Goal: Task Accomplishment & Management: Manage account settings

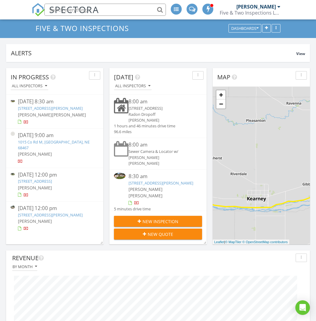
scroll to position [31, 0]
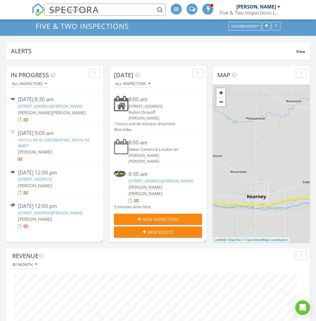
click at [59, 145] on link "1015 Co Rd M, York, NE 68467" at bounding box center [54, 142] width 72 height 11
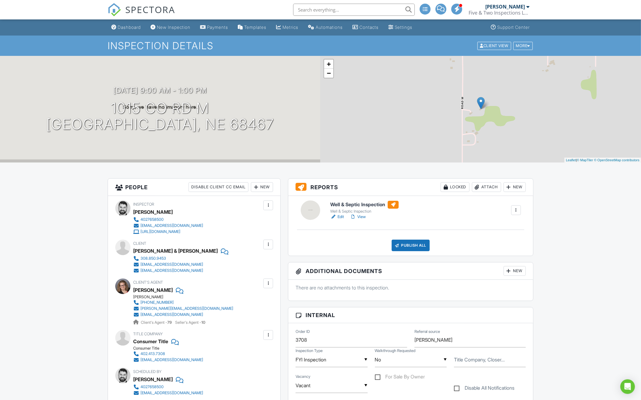
click at [316, 203] on h6 "Well & Septic Inspection" at bounding box center [364, 205] width 68 height 8
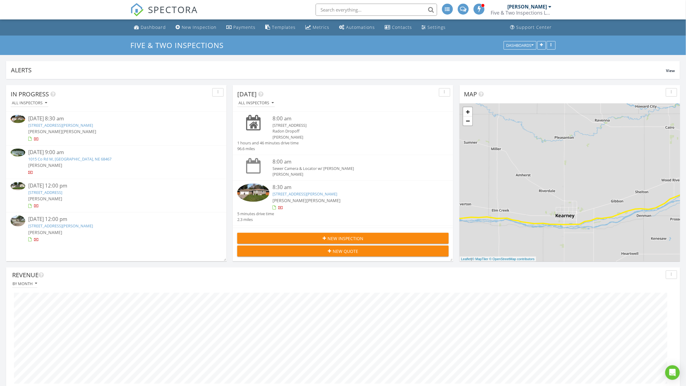
click at [64, 225] on link "804 Curtis St, Grand Island, NE 68803" at bounding box center [60, 225] width 65 height 5
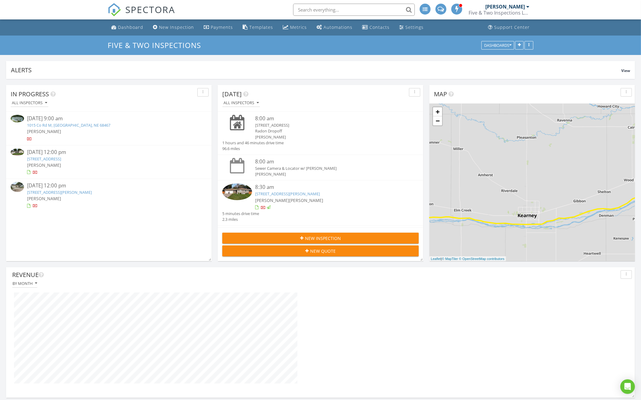
scroll to position [1329, 641]
click at [378, 9] on input "text" at bounding box center [354, 10] width 122 height 12
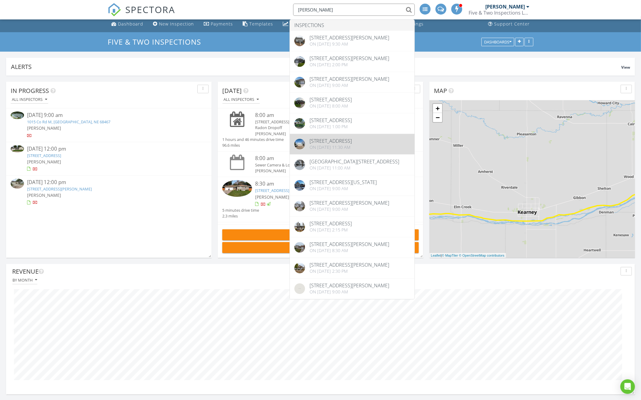
scroll to position [4, 0]
type input "Spiehs"
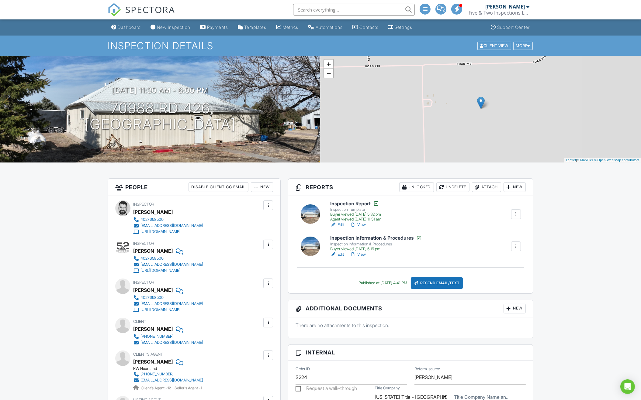
click at [368, 205] on h6 "Inspection Report" at bounding box center [355, 204] width 51 height 6
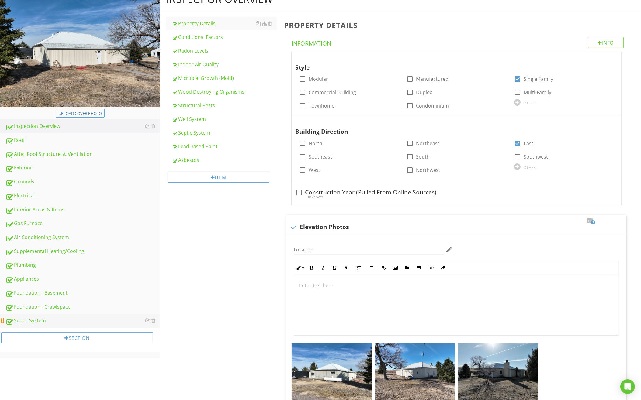
click at [100, 317] on div "Septic System" at bounding box center [82, 321] width 155 height 8
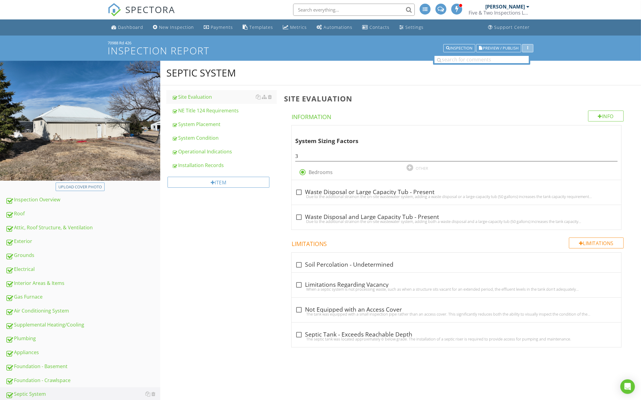
click at [526, 48] on div "button" at bounding box center [528, 48] width 6 height 4
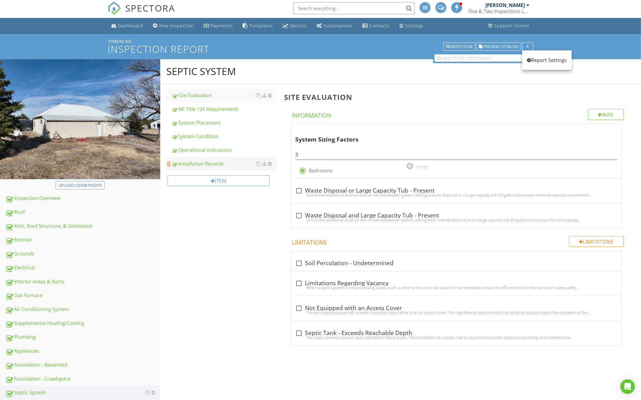
click at [243, 168] on link "Installation Records" at bounding box center [224, 163] width 105 height 13
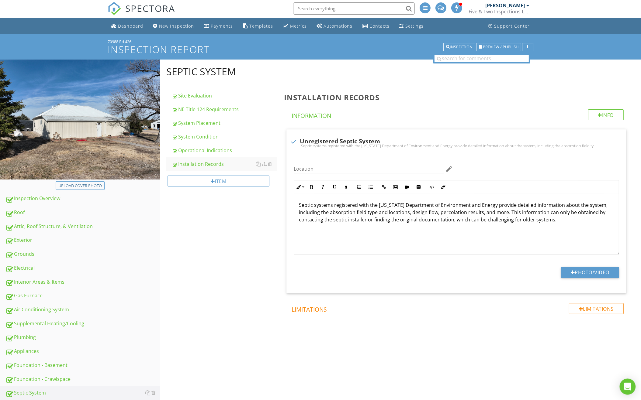
click at [624, 385] on div "Open Intercom Messenger" at bounding box center [628, 387] width 16 height 16
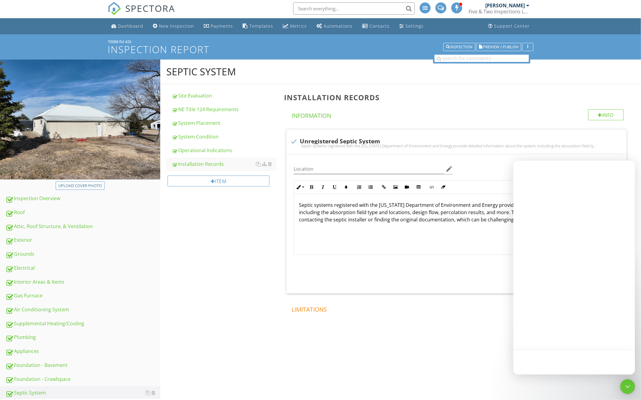
scroll to position [0, 0]
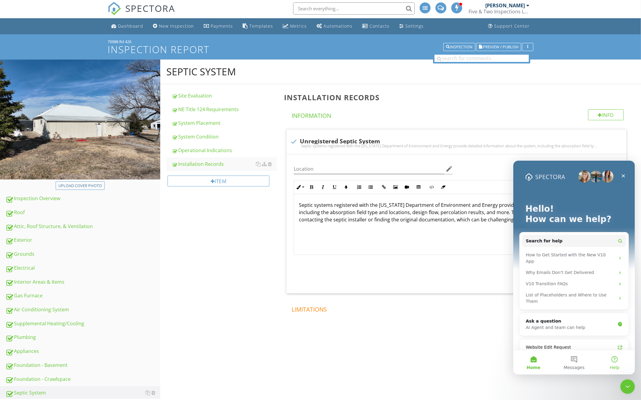
click at [615, 358] on button "Help" at bounding box center [614, 362] width 40 height 24
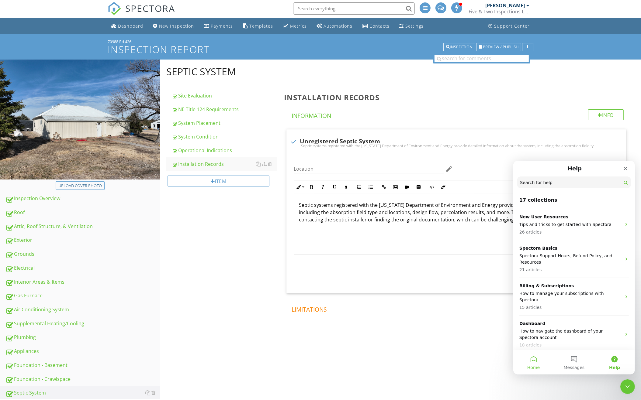
click at [536, 370] on span "Home" at bounding box center [533, 367] width 12 height 4
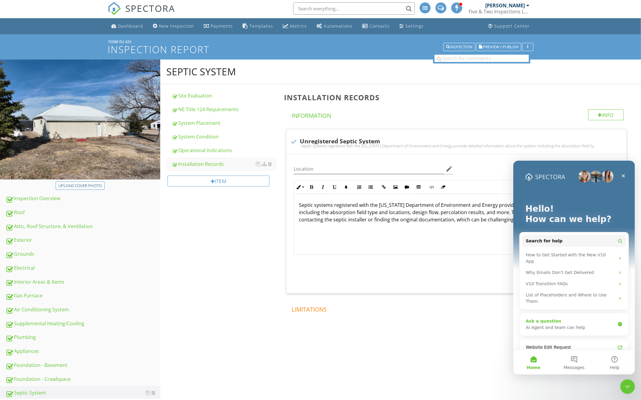
click at [585, 324] on div "AI Agent and team can help" at bounding box center [569, 327] width 89 height 6
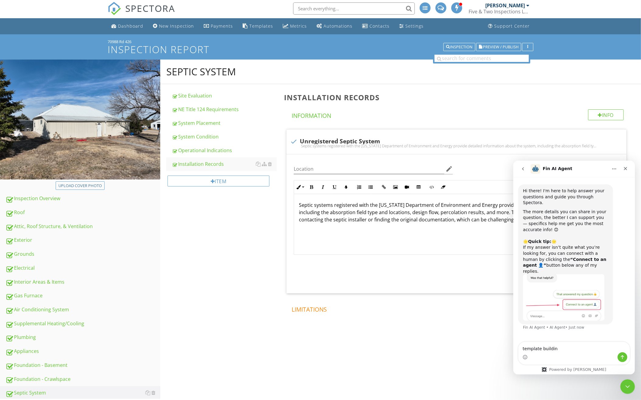
type textarea "template building"
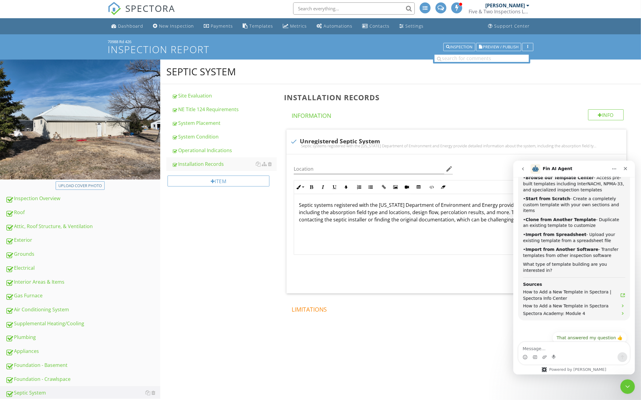
scroll to position [1, 0]
click at [596, 347] on button "Connect to an agent 👤" at bounding box center [596, 353] width 59 height 12
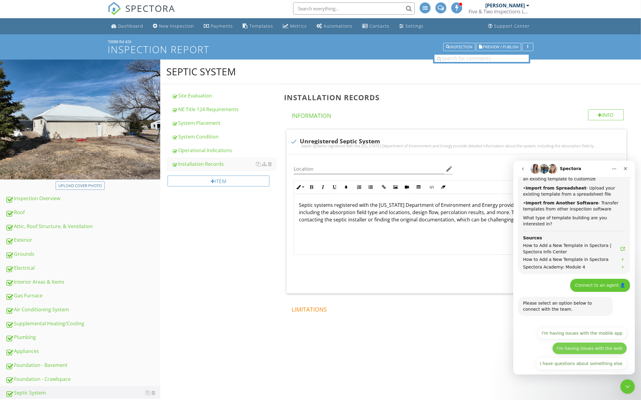
scroll to position [265, 0]
click at [577, 342] on button "I'm having issues with the web" at bounding box center [589, 348] width 75 height 12
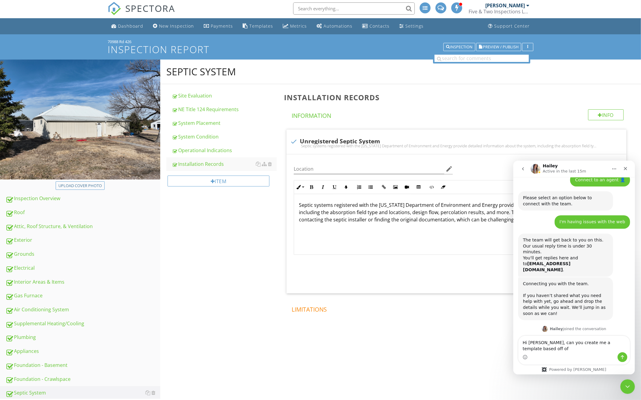
scroll to position [376, 0]
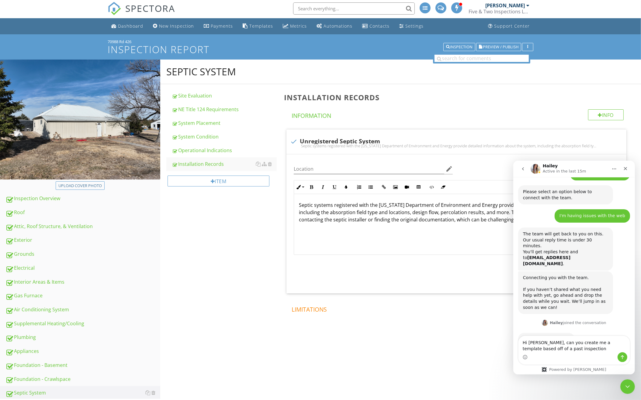
type textarea "Hi [PERSON_NAME], can you create me a template based off of a past inspection?"
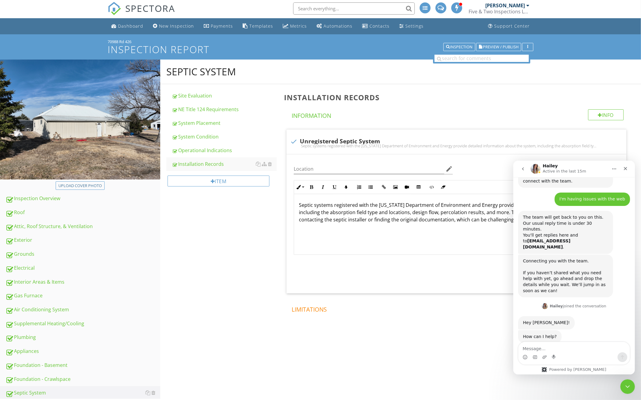
scroll to position [394, 0]
type textarea "[STREET_ADDRESS]"
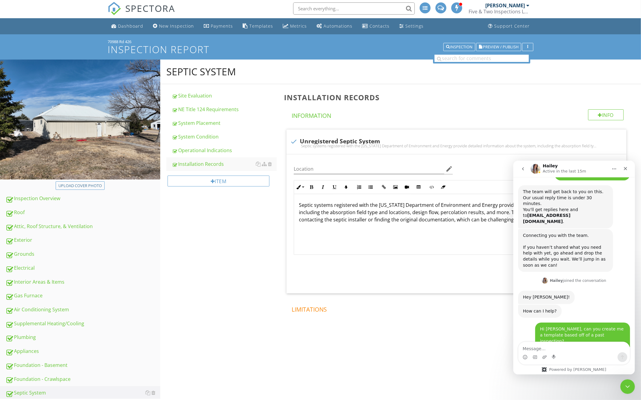
scroll to position [444, 0]
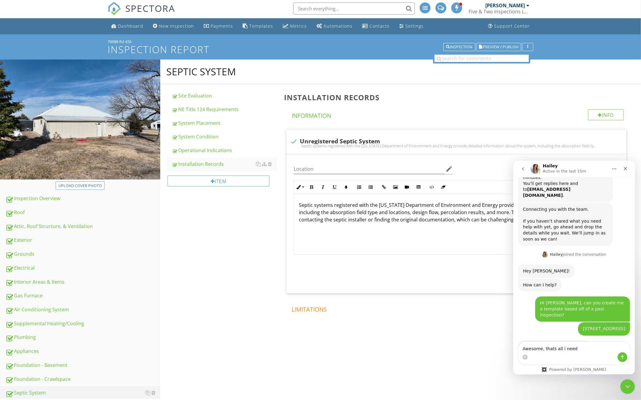
type textarea "Awesome, thats all i need!"
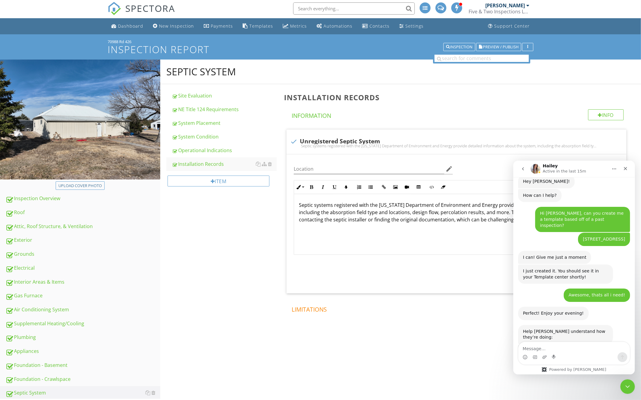
scroll to position [551, 0]
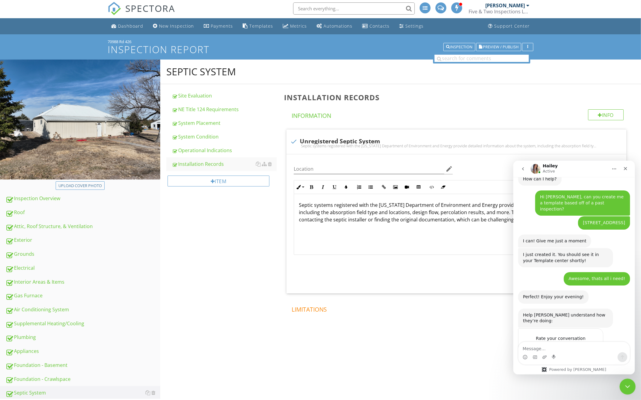
click at [625, 386] on icon "Close Intercom Messenger" at bounding box center [626, 385] width 7 height 7
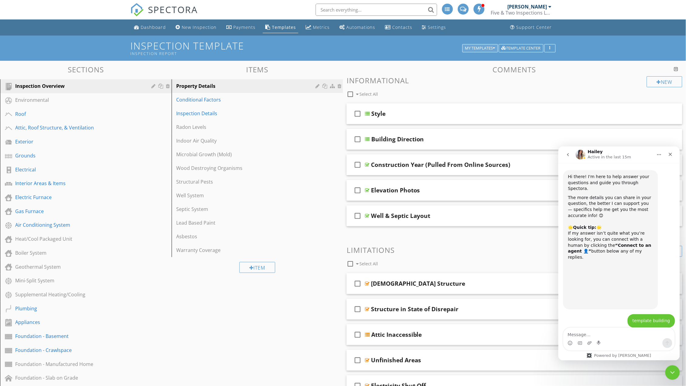
click at [495, 49] on icon "button" at bounding box center [494, 48] width 2 height 4
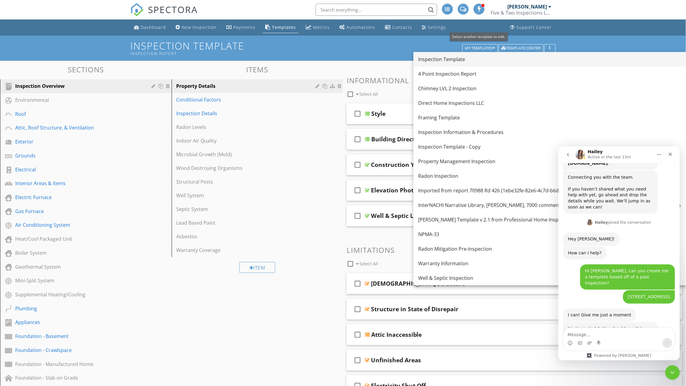
scroll to position [485, 0]
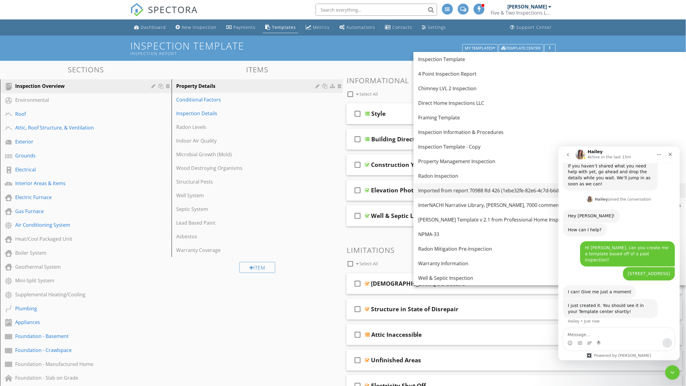
click at [486, 189] on div "Imported from report 70988 Rd 426 (1ebe32fe-82e6-4c7d-b6dd-6e27cefb6813)" at bounding box center [550, 190] width 263 height 7
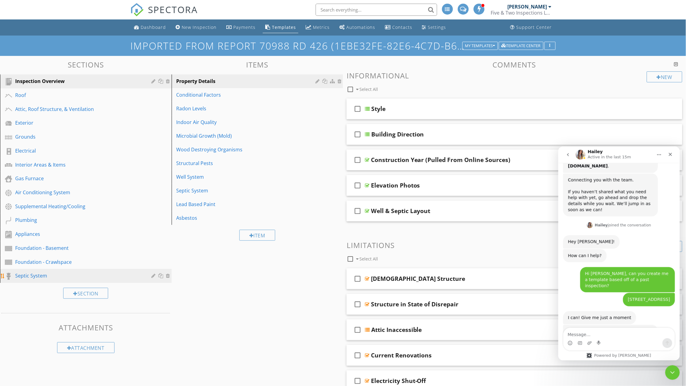
click at [83, 276] on div "Septic System" at bounding box center [79, 275] width 128 height 7
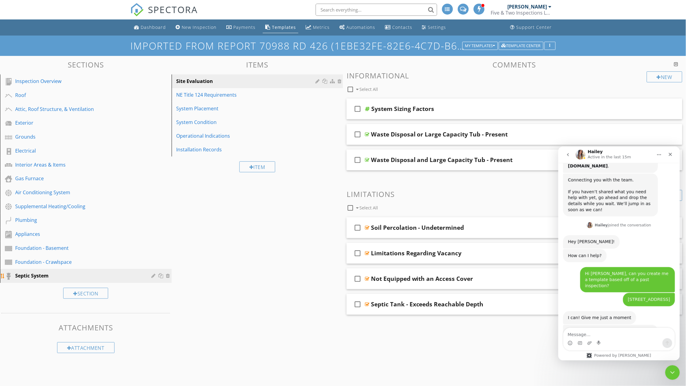
scroll to position [480, 0]
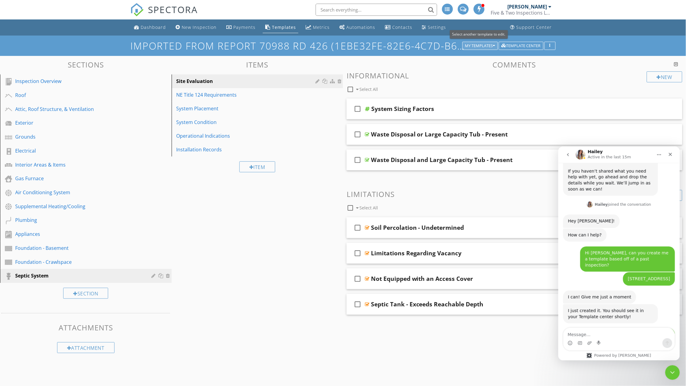
click at [488, 44] on div "My Templates" at bounding box center [480, 46] width 30 height 4
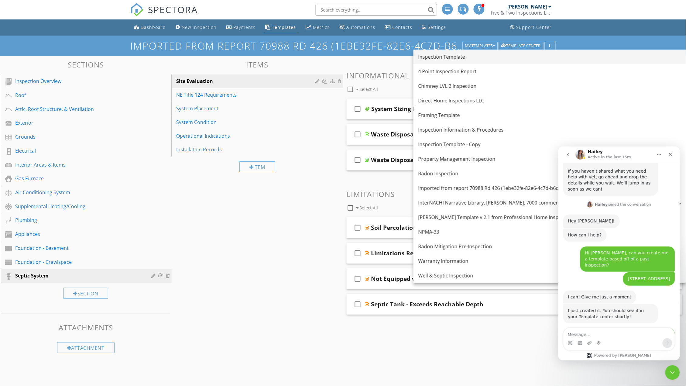
click at [471, 55] on div "Inspection Template" at bounding box center [550, 56] width 263 height 7
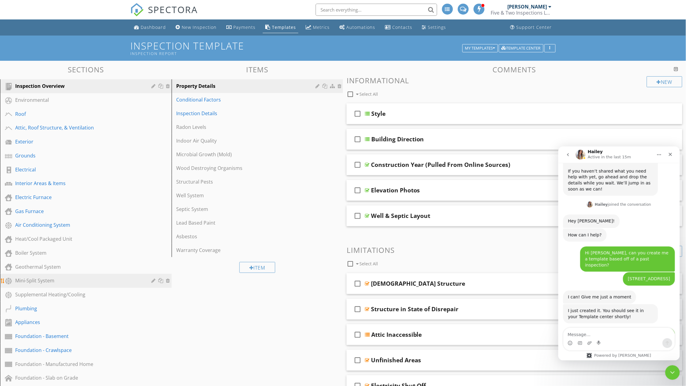
scroll to position [0, 0]
click at [81, 305] on div "Plumbing" at bounding box center [79, 308] width 128 height 7
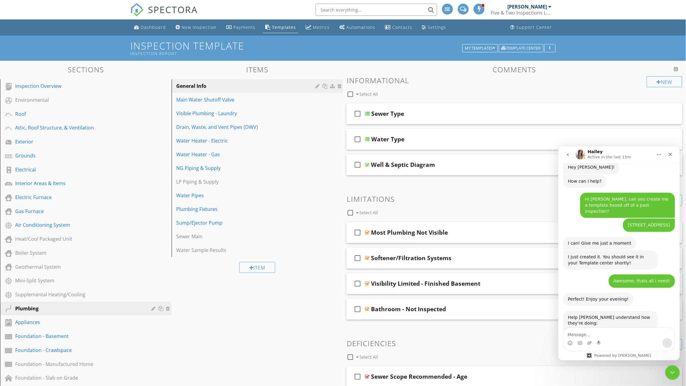
click at [634, 347] on span "Amazing" at bounding box center [634, 352] width 11 height 11
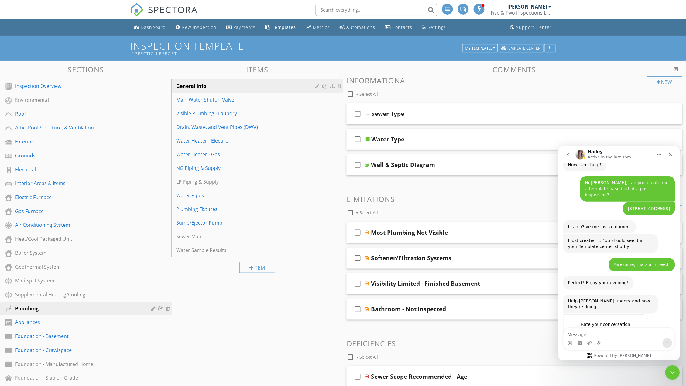
scroll to position [550, 0]
click at [673, 155] on icon "Close" at bounding box center [670, 154] width 5 height 5
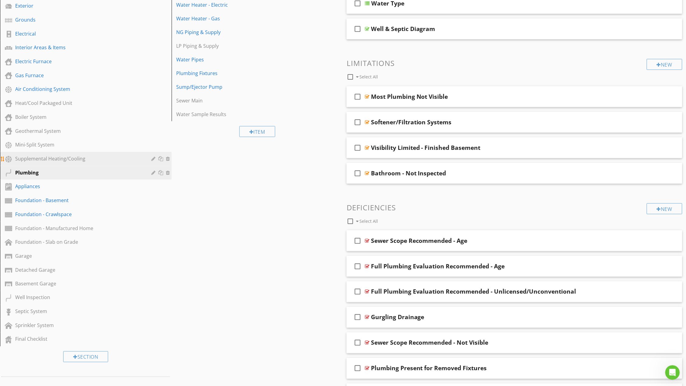
scroll to position [136, 0]
click at [168, 309] on div at bounding box center [168, 311] width 5 height 5
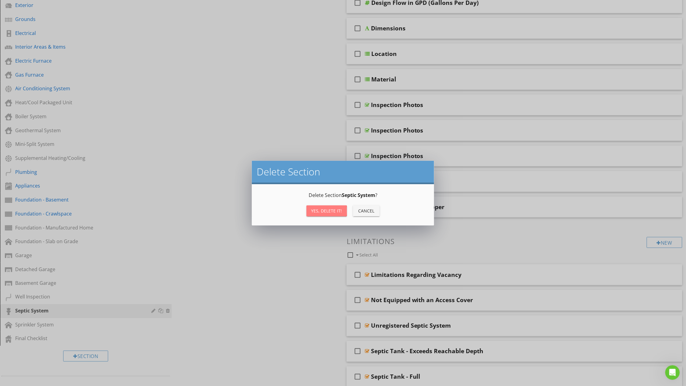
click at [338, 209] on div "Yes, Delete it!" at bounding box center [327, 211] width 31 height 6
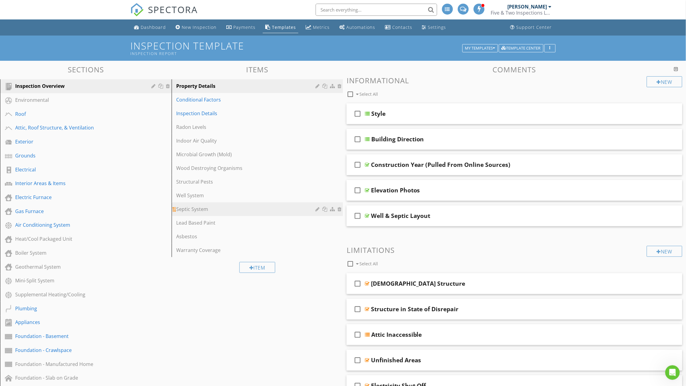
scroll to position [0, 0]
click at [486, 48] on div "My Templates" at bounding box center [480, 48] width 30 height 4
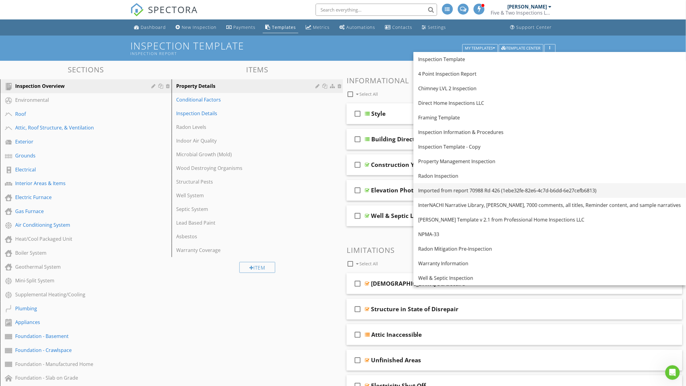
click at [503, 187] on div "Imported from report 70988 Rd 426 (1ebe32fe-82e6-4c7d-b6dd-6e27cefb6813)" at bounding box center [550, 190] width 263 height 7
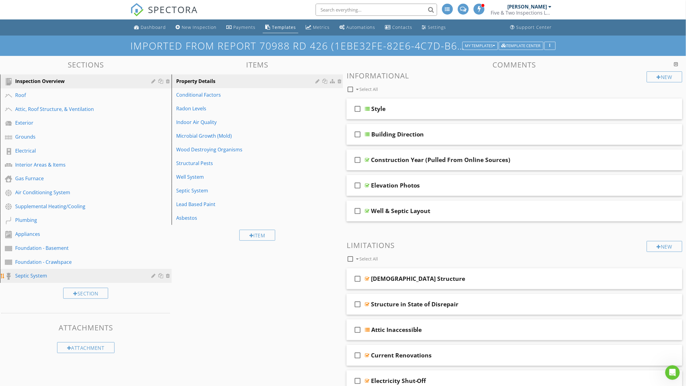
click at [161, 273] on div at bounding box center [162, 275] width 6 height 5
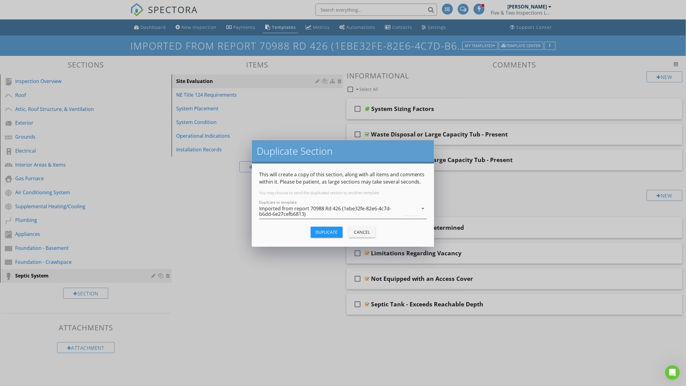
click at [340, 209] on div "Imported from report 70988 Rd 426 (1ebe32fe-82e6-4c7d-b6dd-6e27cefb6813)" at bounding box center [330, 211] width 143 height 11
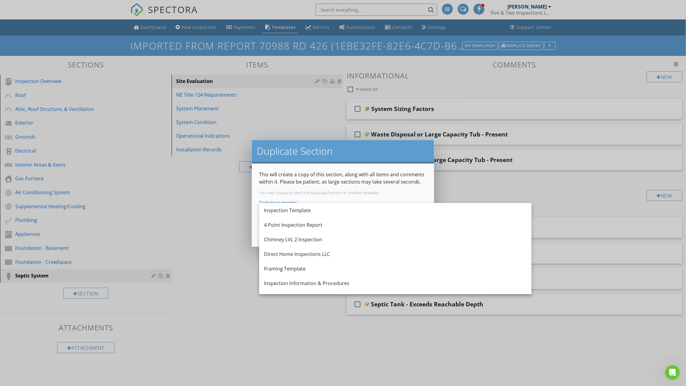
click at [333, 211] on div "Inspection Template" at bounding box center [395, 210] width 263 height 7
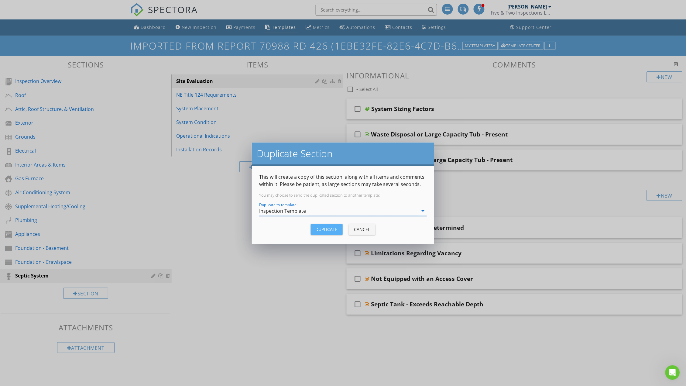
click at [328, 230] on div "Duplicate" at bounding box center [327, 229] width 22 height 6
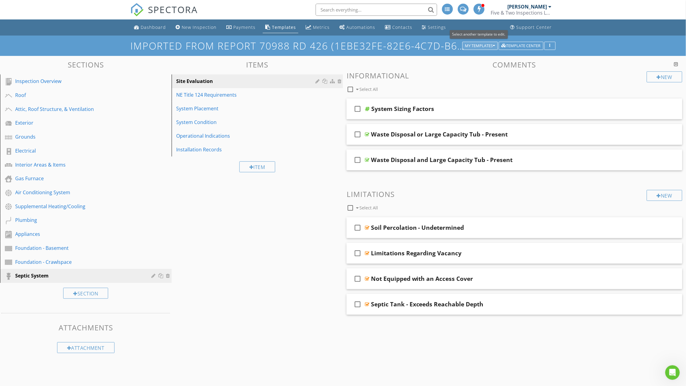
click at [489, 45] on div "My Templates" at bounding box center [480, 46] width 30 height 4
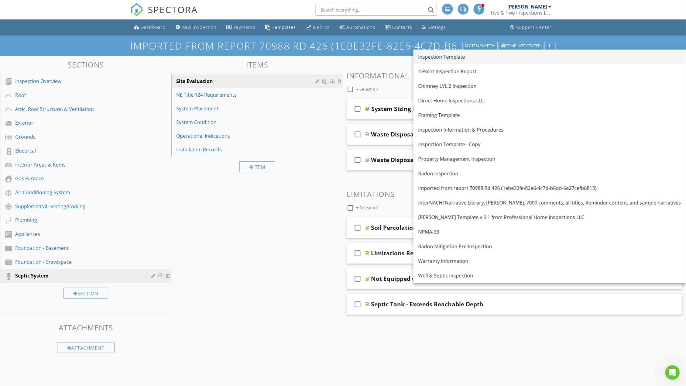
click at [461, 60] on div "Inspection Template" at bounding box center [550, 56] width 263 height 7
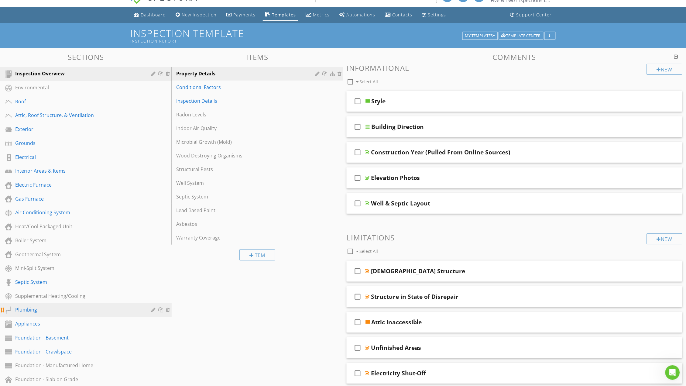
scroll to position [11, 0]
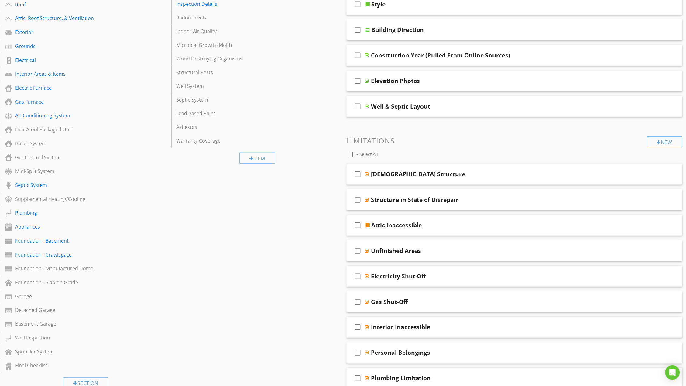
scroll to position [112, 0]
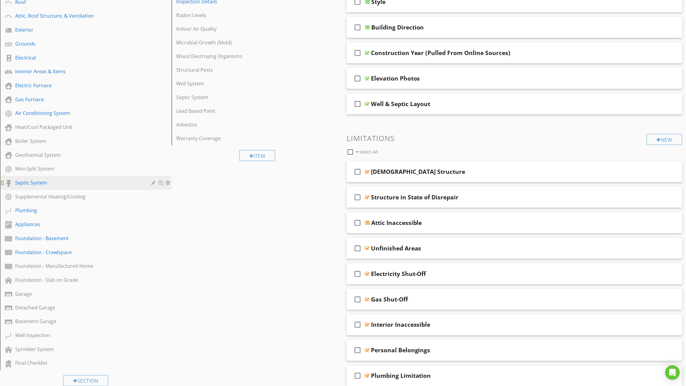
click at [41, 179] on div "Septic System" at bounding box center [79, 182] width 128 height 7
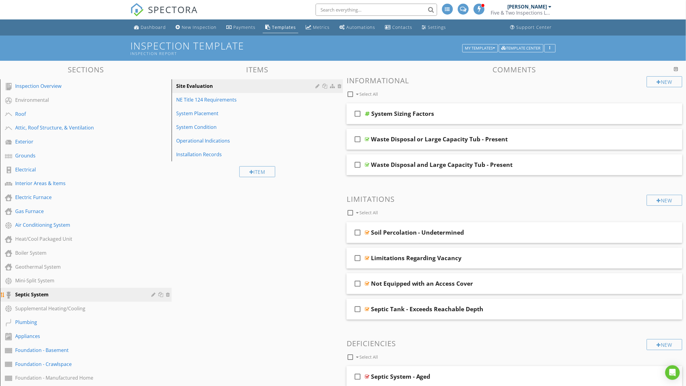
scroll to position [0, 0]
click at [155, 292] on div at bounding box center [155, 294] width 6 height 5
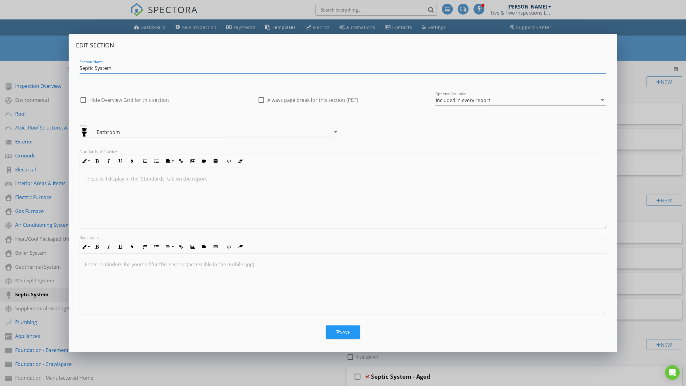
click at [497, 100] on div "Included in every report" at bounding box center [517, 100] width 162 height 10
click at [487, 98] on div "Optional - add on a per-report basis" at bounding box center [521, 101] width 161 height 7
click at [336, 338] on button "Save" at bounding box center [343, 332] width 34 height 13
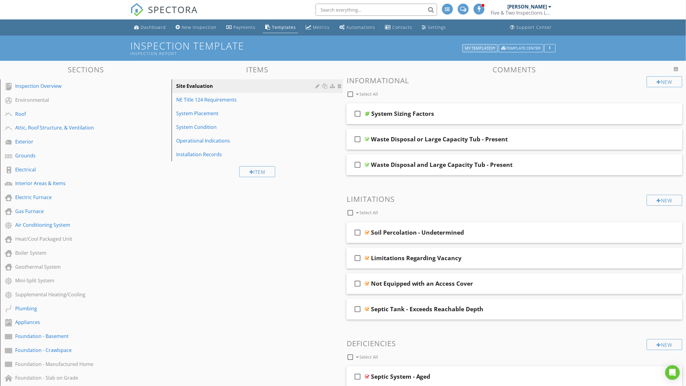
click at [492, 47] on div "My Templates" at bounding box center [480, 48] width 30 height 4
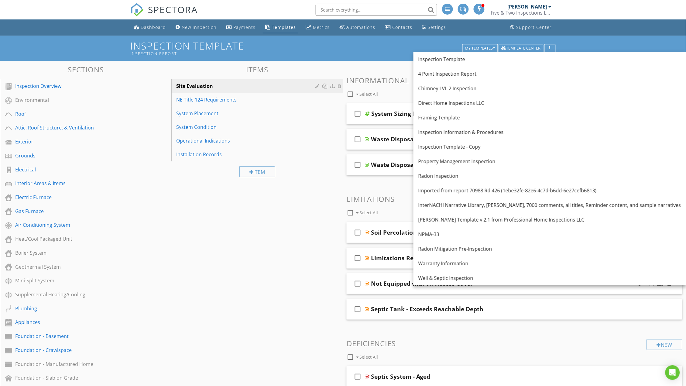
click at [446, 276] on div "Well & Septic Inspection" at bounding box center [550, 278] width 263 height 7
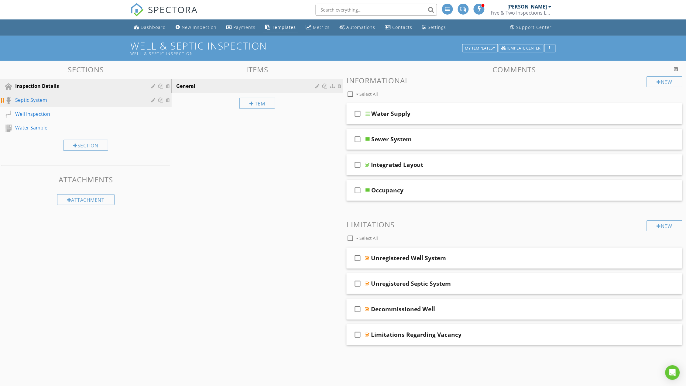
click at [168, 100] on div at bounding box center [168, 100] width 5 height 5
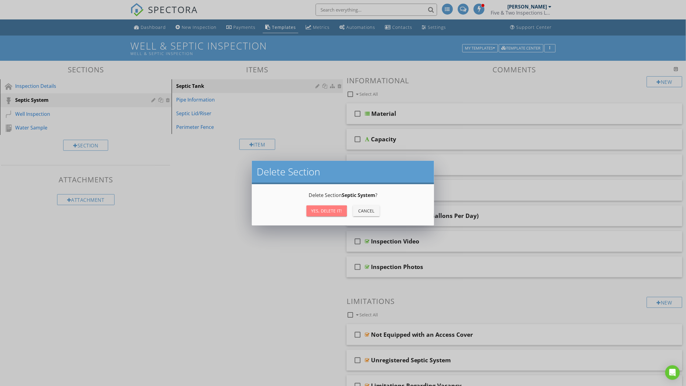
click at [320, 208] on div "Yes, Delete it!" at bounding box center [327, 211] width 31 height 6
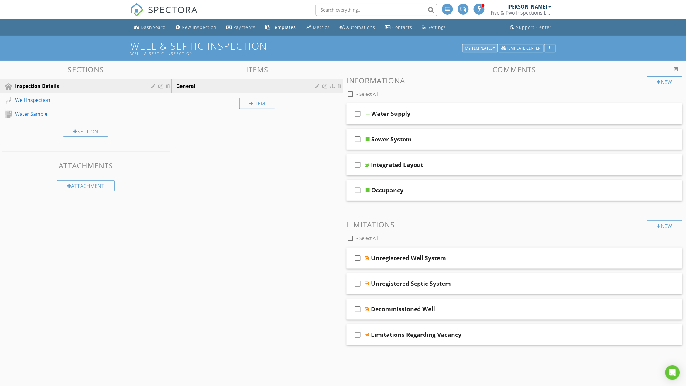
click at [494, 48] on icon "button" at bounding box center [494, 48] width 2 height 4
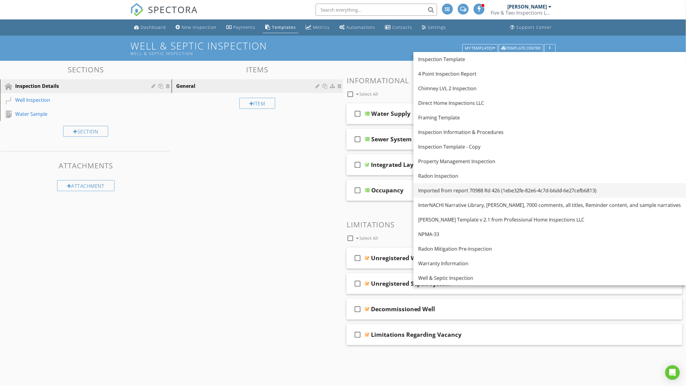
click at [475, 189] on div "Imported from report 70988 Rd 426 (1ebe32fe-82e6-4c7d-b6dd-6e27cefb6813)" at bounding box center [550, 190] width 263 height 7
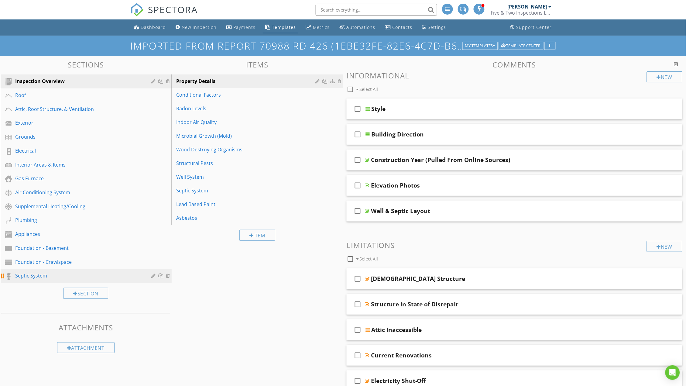
click at [161, 273] on div at bounding box center [162, 275] width 6 height 5
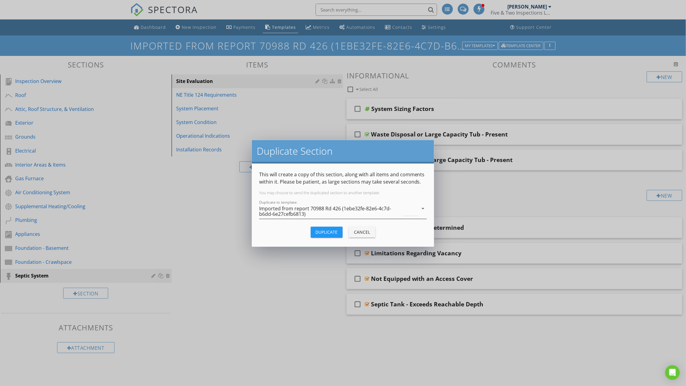
click at [311, 208] on div "Imported from report 70988 Rd 426 (1ebe32fe-82e6-4c7d-b6dd-6e27cefb6813)" at bounding box center [330, 211] width 143 height 11
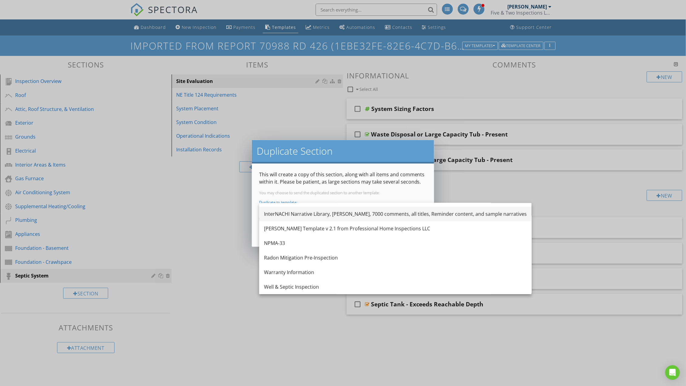
scroll to position [142, 0]
click at [310, 285] on div "Well & Septic Inspection" at bounding box center [395, 286] width 263 height 7
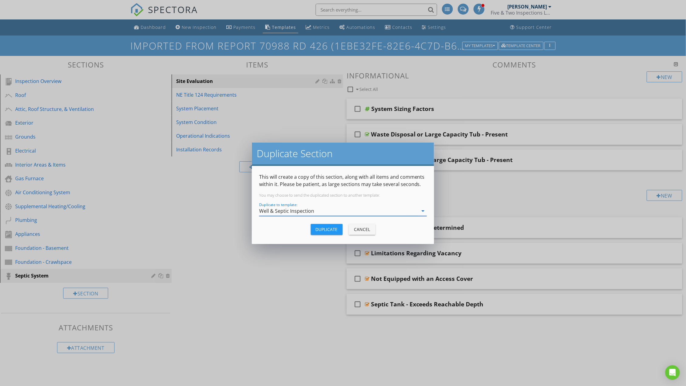
click at [337, 227] on div "Duplicate" at bounding box center [327, 229] width 22 height 6
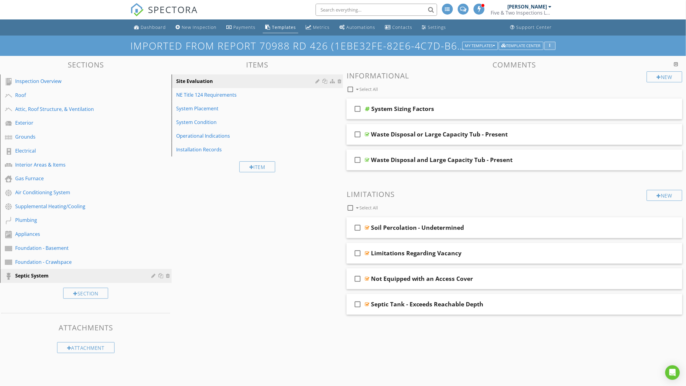
click at [549, 45] on div "button" at bounding box center [551, 46] width 6 height 4
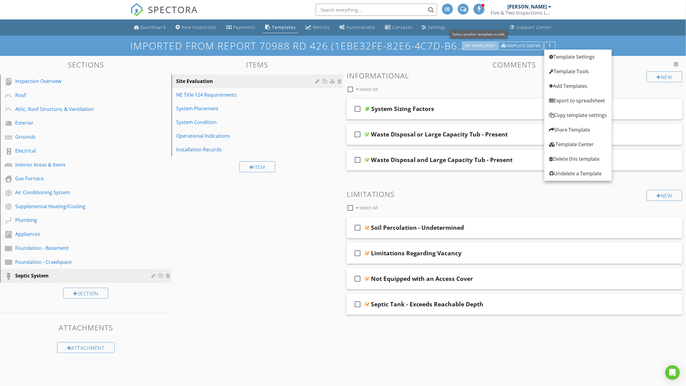
click at [491, 46] on div "My Templates" at bounding box center [480, 46] width 30 height 4
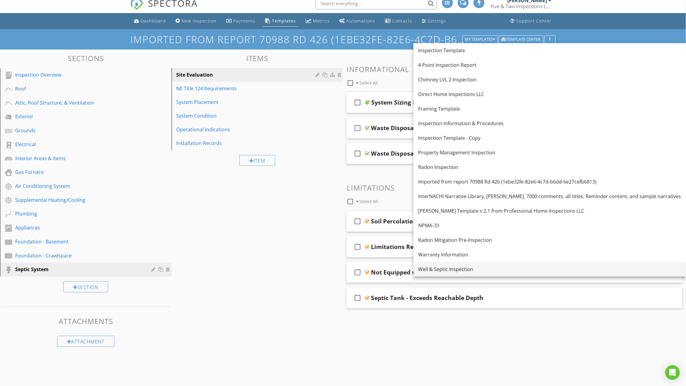
scroll to position [7, 0]
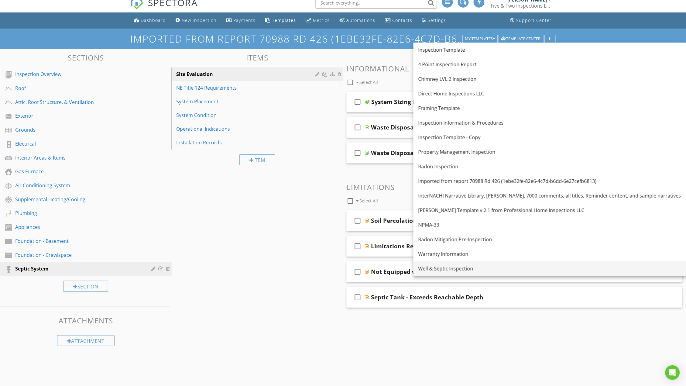
click at [463, 273] on link "Well & Septic Inspection" at bounding box center [550, 268] width 273 height 15
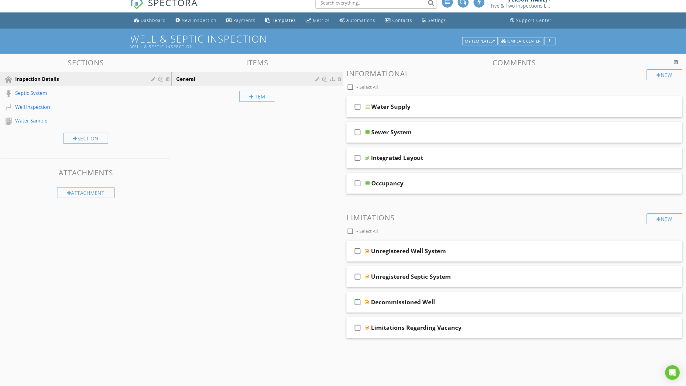
drag, startPoint x: 59, startPoint y: 120, endPoint x: 59, endPoint y: 116, distance: 3.4
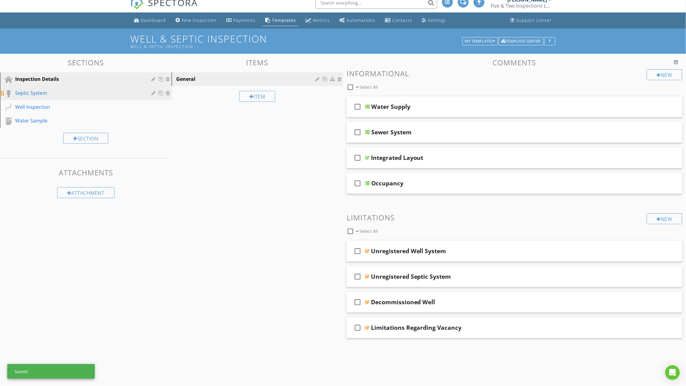
click at [70, 95] on div "Septic System" at bounding box center [79, 92] width 128 height 7
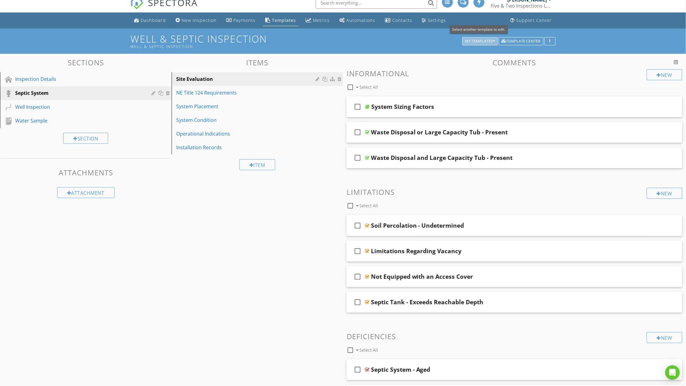
click at [492, 41] on div "My Templates" at bounding box center [480, 41] width 30 height 4
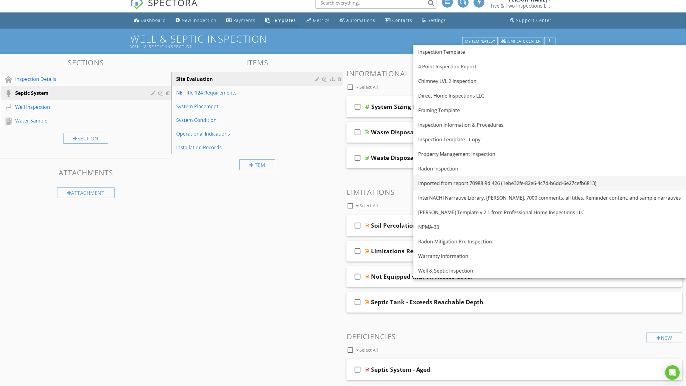
click at [503, 181] on div "Imported from report 70988 Rd 426 (1ebe32fe-82e6-4c7d-b6dd-6e27cefb6813)" at bounding box center [550, 183] width 263 height 7
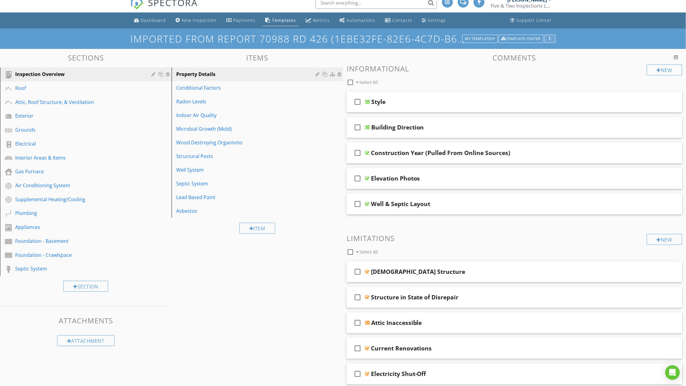
click at [547, 39] on button "button" at bounding box center [550, 39] width 11 height 9
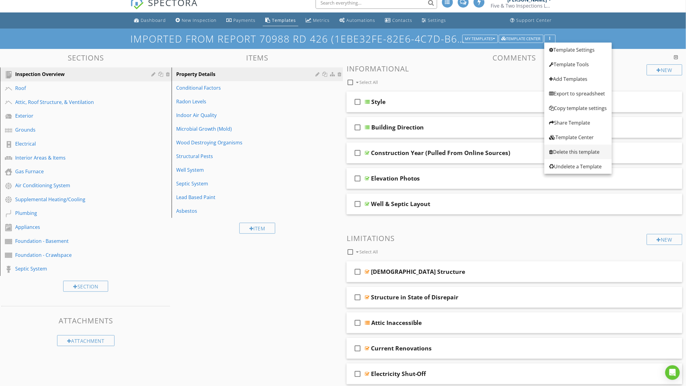
click at [565, 150] on div "Delete this template" at bounding box center [579, 151] width 58 height 7
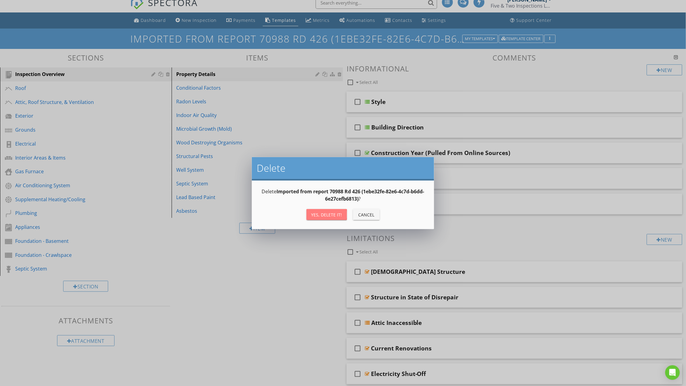
click at [337, 212] on div "Yes, Delete it!" at bounding box center [327, 215] width 31 height 6
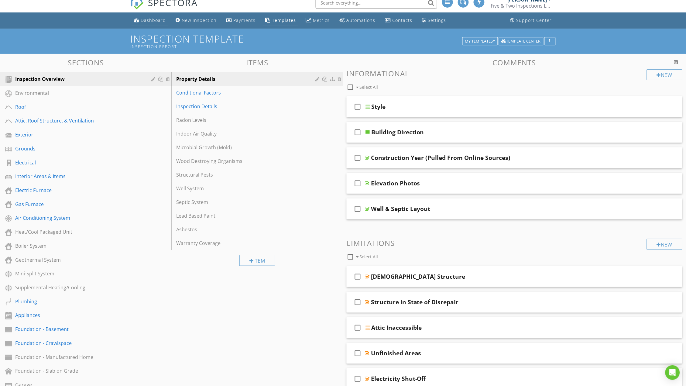
click at [153, 21] on div "Dashboard" at bounding box center [153, 20] width 25 height 6
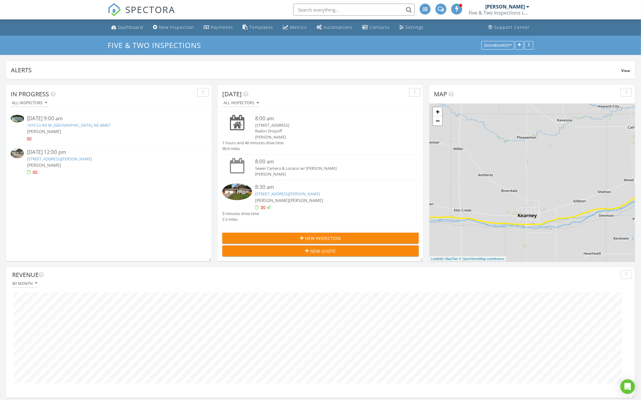
click at [72, 123] on link "1015 Co Rd M, [GEOGRAPHIC_DATA], NE 68467" at bounding box center [68, 125] width 83 height 5
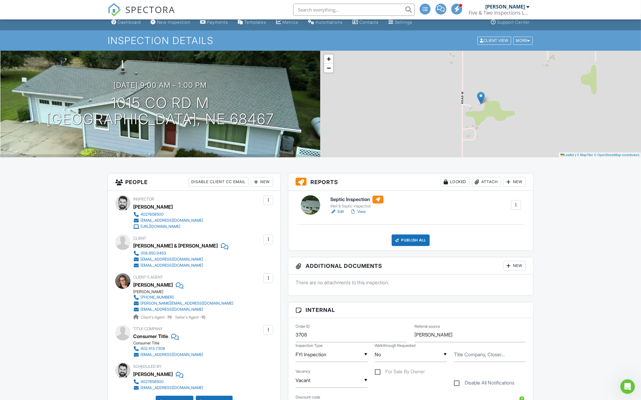
scroll to position [8, 0]
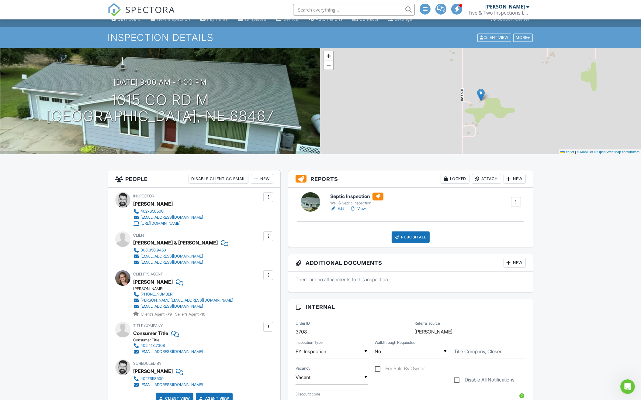
click at [517, 202] on div at bounding box center [516, 202] width 6 height 6
click at [497, 247] on div "Delete" at bounding box center [498, 249] width 13 height 7
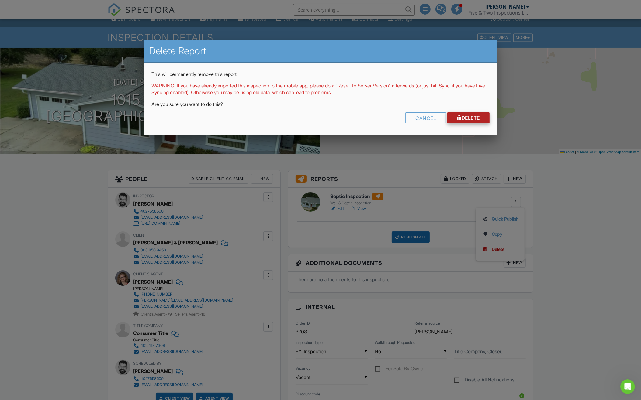
click at [450, 114] on link "Delete" at bounding box center [468, 117] width 42 height 11
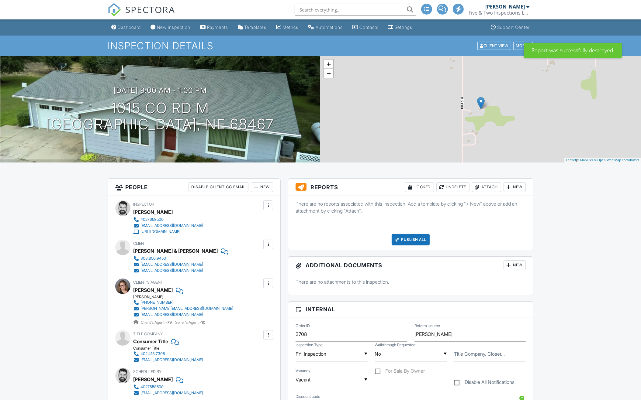
click at [518, 188] on div "New" at bounding box center [514, 187] width 22 height 10
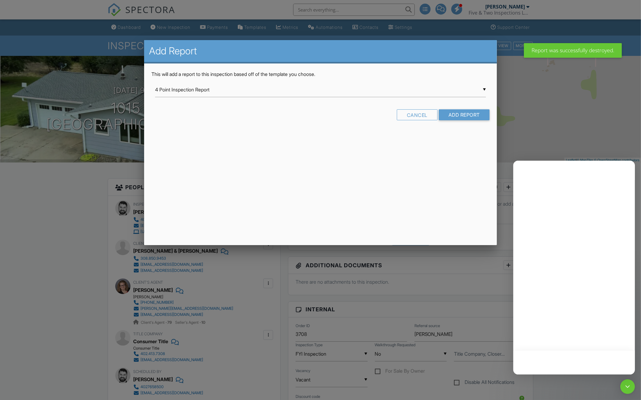
click at [313, 93] on input "4 Point Inspection Report" at bounding box center [320, 89] width 330 height 15
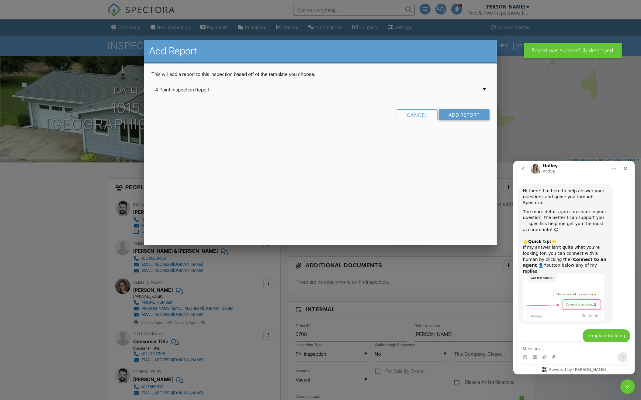
scroll to position [551, 0]
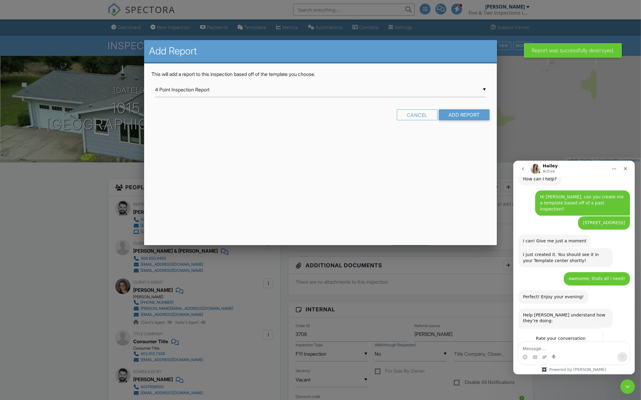
click at [344, 87] on div "▼ 4 Point Inspection Report 4 Point Inspection Report Chimney LVL 2 Inspection …" at bounding box center [320, 89] width 330 height 15
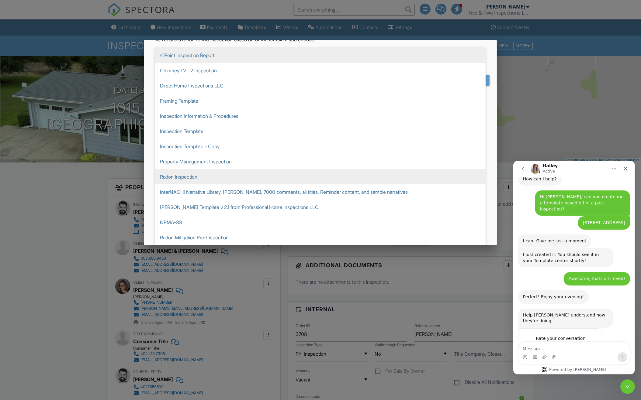
scroll to position [35, 0]
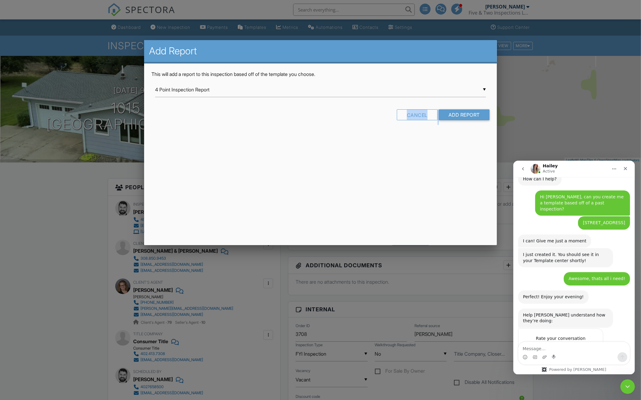
drag, startPoint x: 410, startPoint y: 139, endPoint x: 414, endPoint y: 109, distance: 30.1
click at [414, 109] on div "Add Report This will add a report to this inspection based off of the template …" at bounding box center [320, 142] width 352 height 205
click at [455, 87] on div "▼ 4 Point Inspection Report 4 Point Inspection Report Chimney LVL 2 Inspection …" at bounding box center [320, 89] width 330 height 15
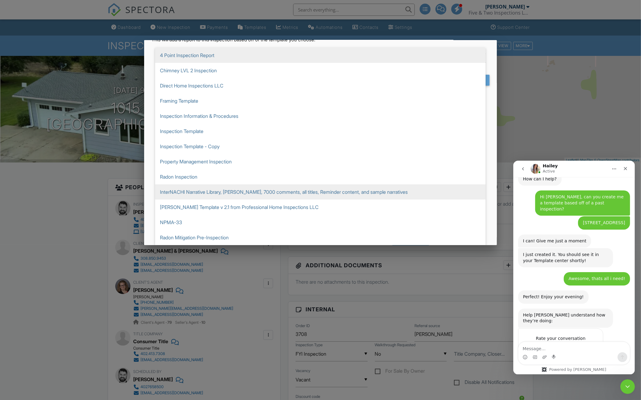
scroll to position [35, 0]
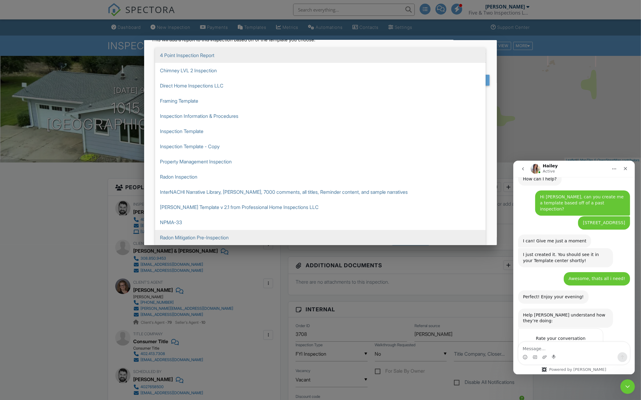
click at [329, 236] on span "Radon Mitigation Pre-Inspection" at bounding box center [320, 237] width 330 height 15
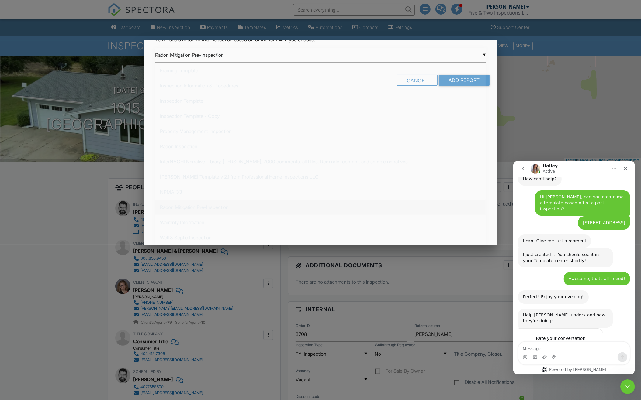
scroll to position [0, 0]
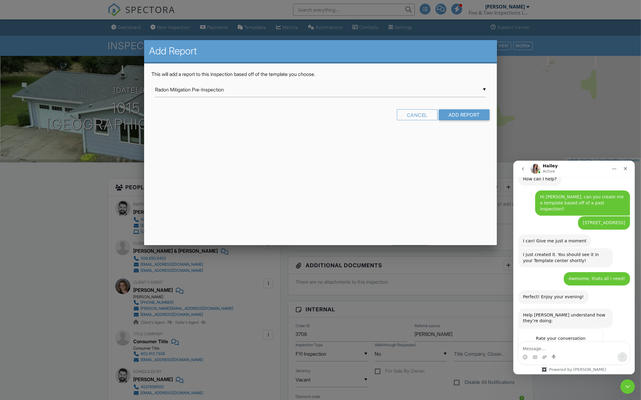
click at [366, 87] on div "▼ Radon Mitigation Pre-Inspection 4 Point Inspection Report Chimney LVL 2 Inspe…" at bounding box center [320, 89] width 330 height 15
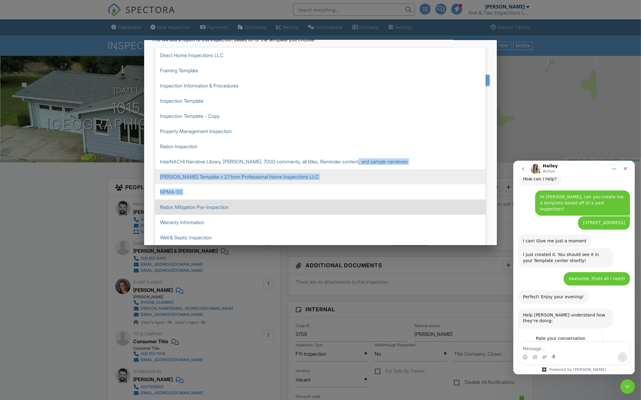
scroll to position [35, 0]
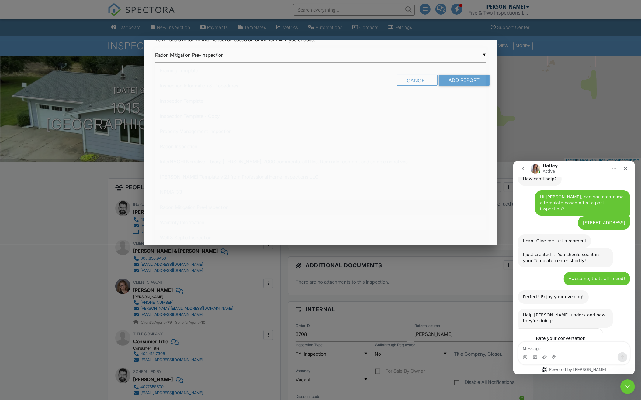
click at [244, 236] on span "Well & Septic Inspection" at bounding box center [320, 237] width 330 height 15
type input "Well & Septic Inspection"
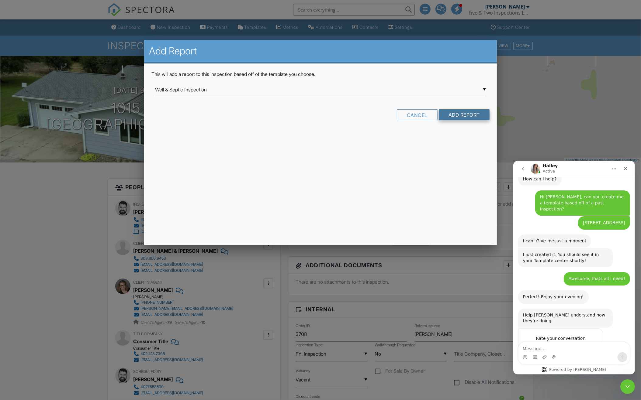
click at [453, 112] on input "Add Report" at bounding box center [464, 114] width 51 height 11
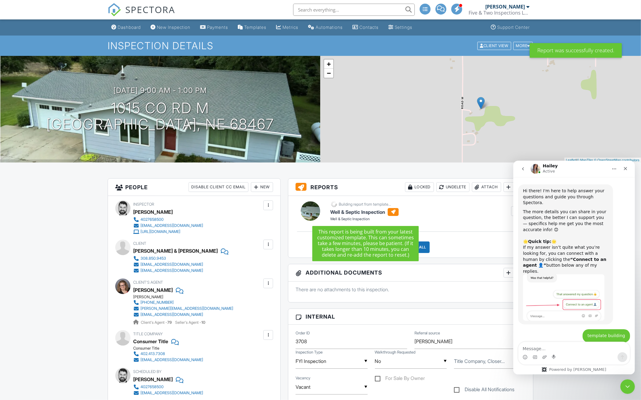
scroll to position [551, 0]
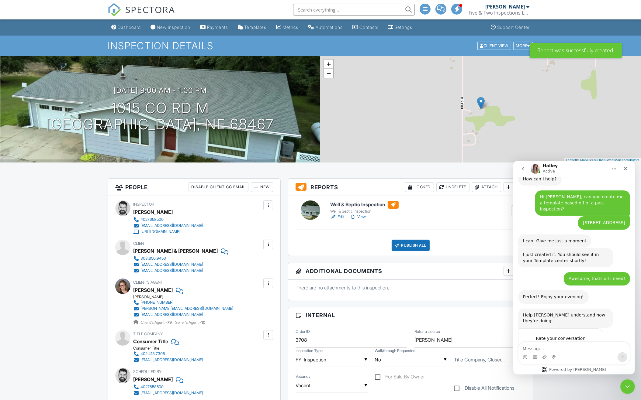
click at [369, 206] on h6 "Well & Septic Inspection" at bounding box center [364, 205] width 68 height 8
